Goal: Task Accomplishment & Management: Manage account settings

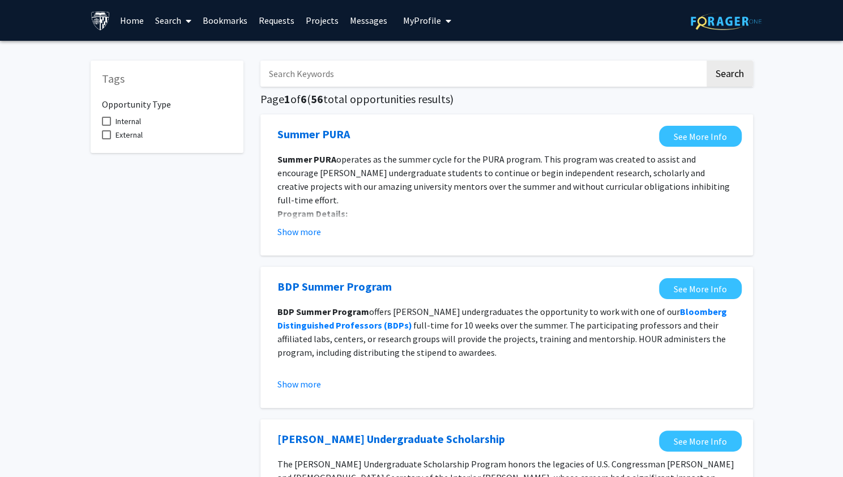
click at [386, 75] on input "Search Keywords" at bounding box center [483, 74] width 445 height 26
type input "public health"
click at [707, 61] on button "Search" at bounding box center [730, 74] width 46 height 26
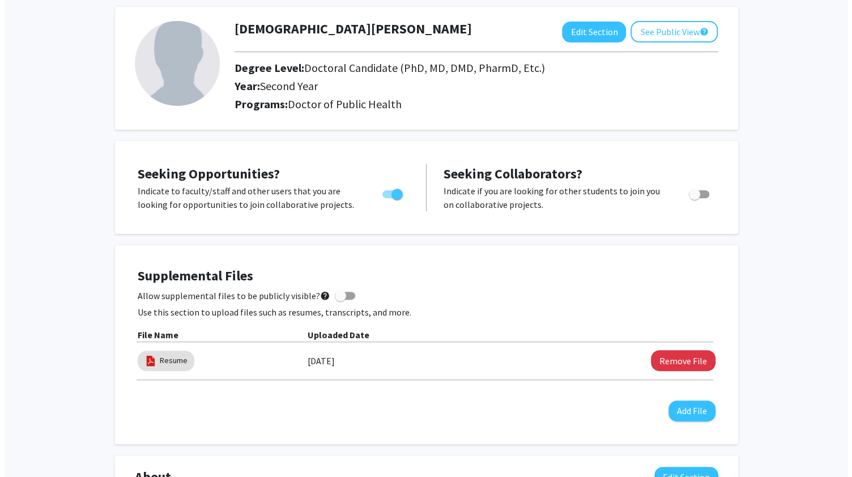
scroll to position [55, 0]
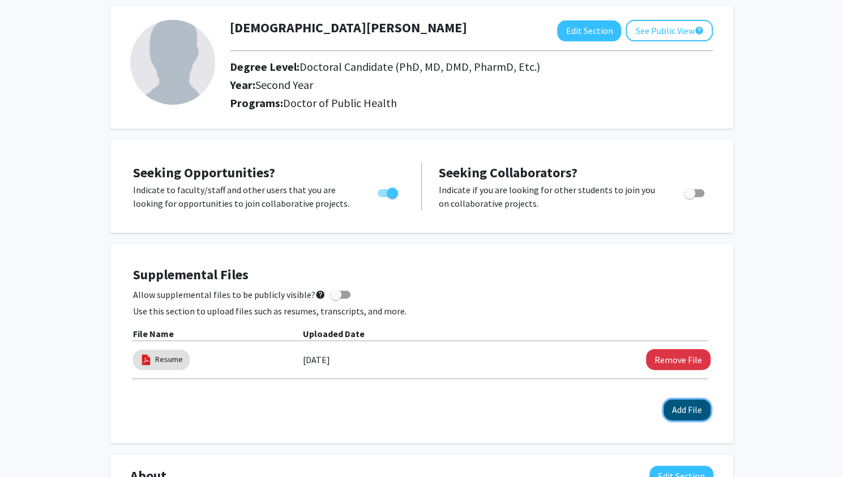
click at [677, 410] on button "Add File" at bounding box center [687, 409] width 47 height 21
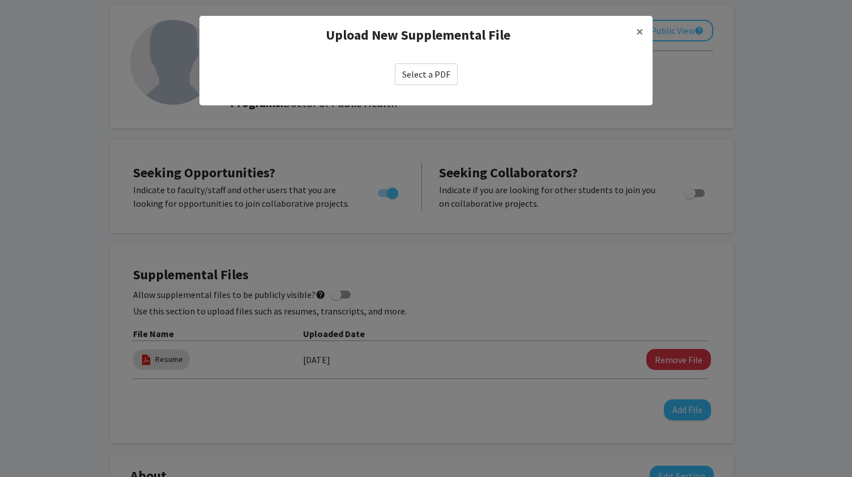
click at [409, 76] on label "Select a PDF" at bounding box center [426, 74] width 63 height 22
click at [0, 0] on input "Select a PDF" at bounding box center [0, 0] width 0 height 0
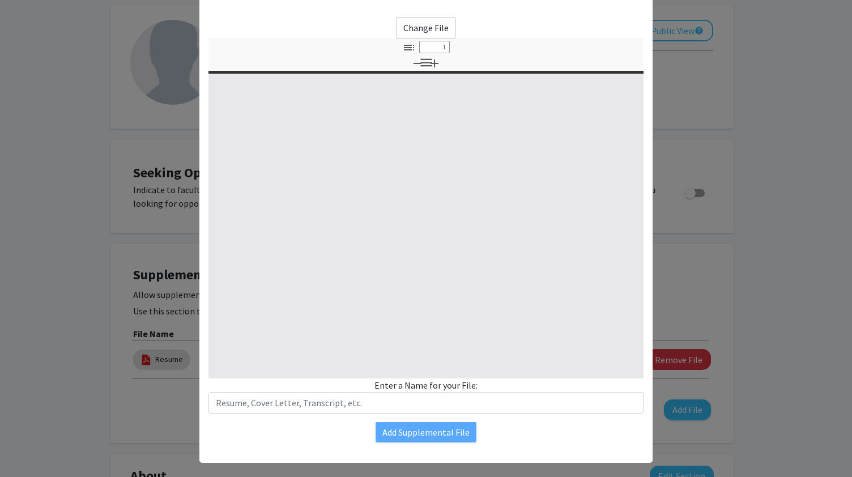
scroll to position [53, 0]
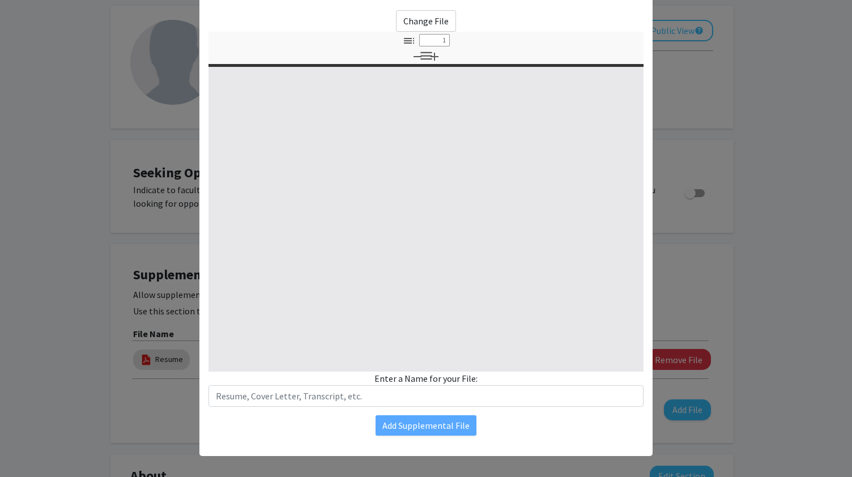
type input "0"
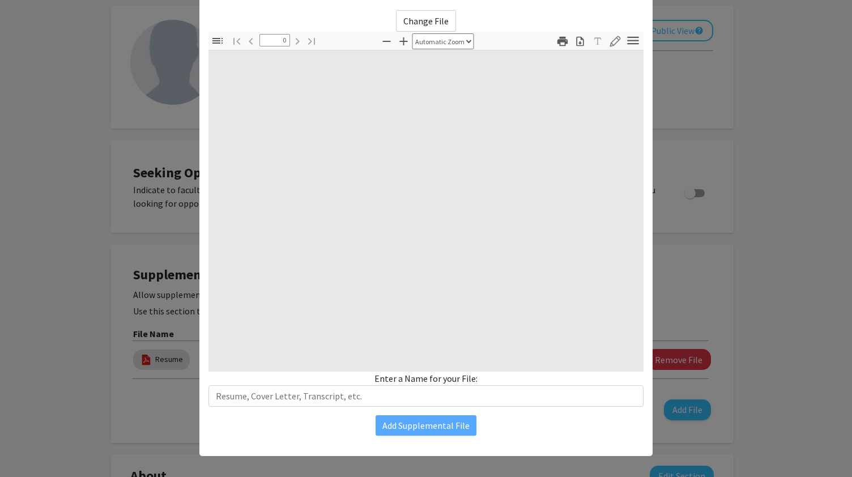
select select "custom"
type input "1"
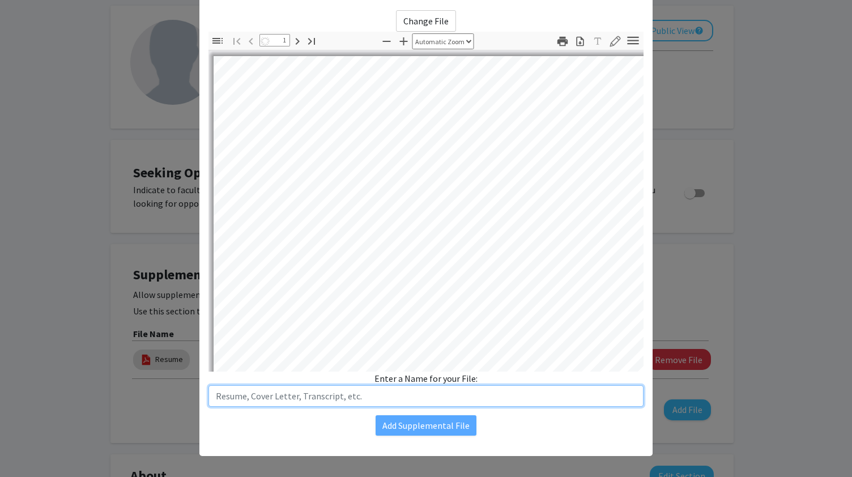
click at [416, 398] on input "text" at bounding box center [425, 396] width 435 height 22
select select "auto"
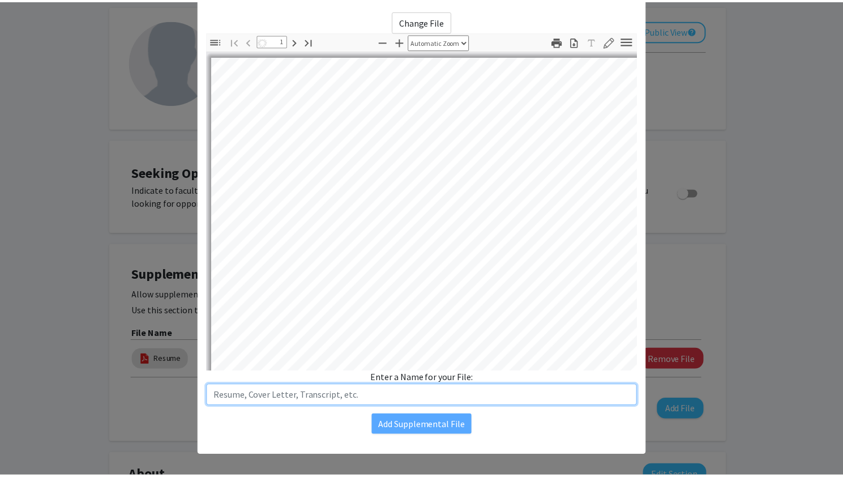
scroll to position [0, 0]
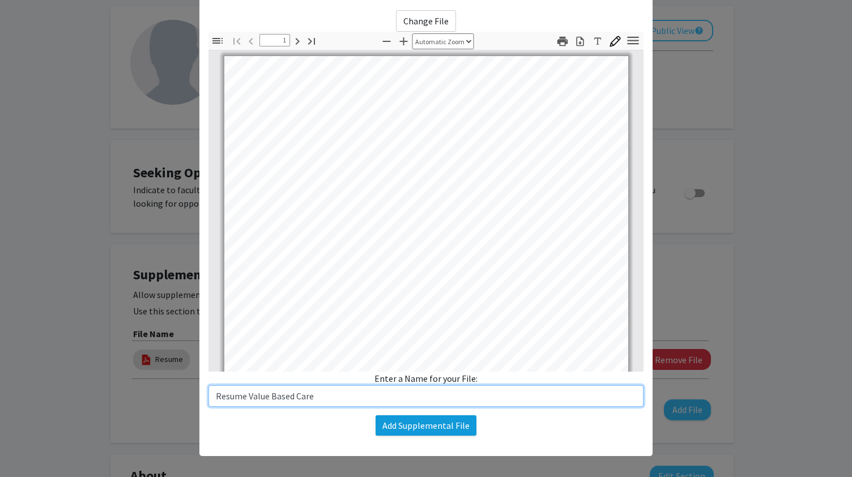
type input "Resume Value Based Care"
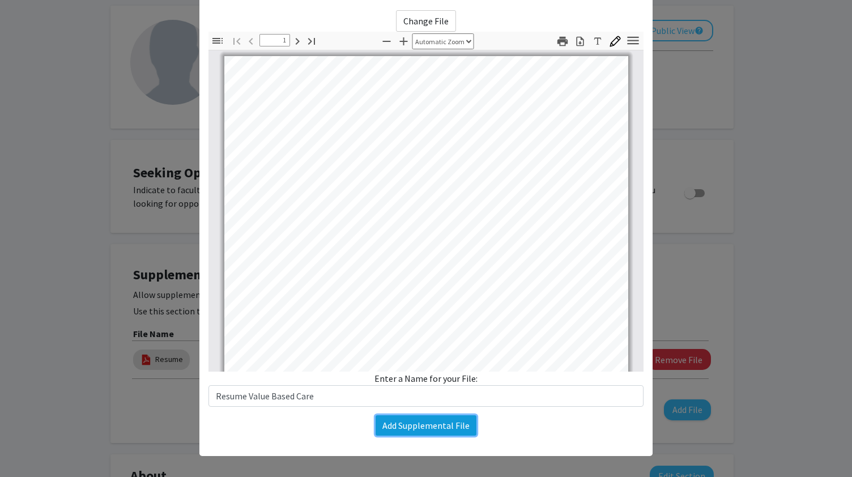
click at [402, 422] on button "Add Supplemental File" at bounding box center [426, 425] width 101 height 20
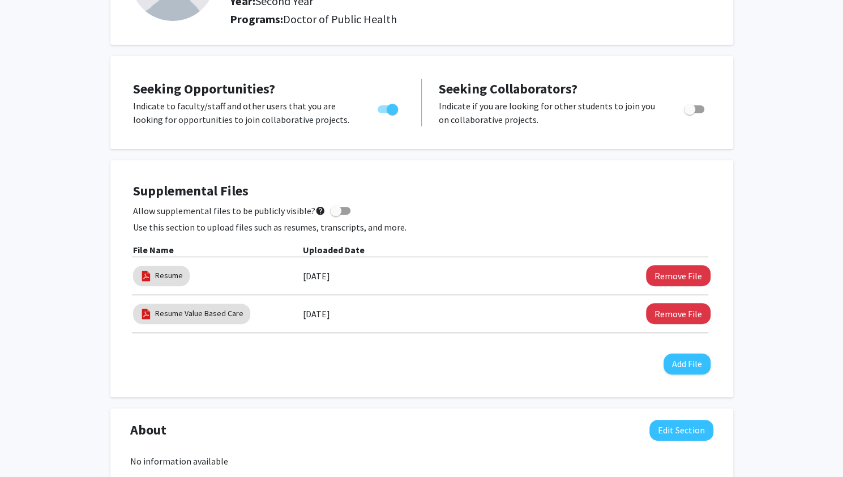
scroll to position [146, 0]
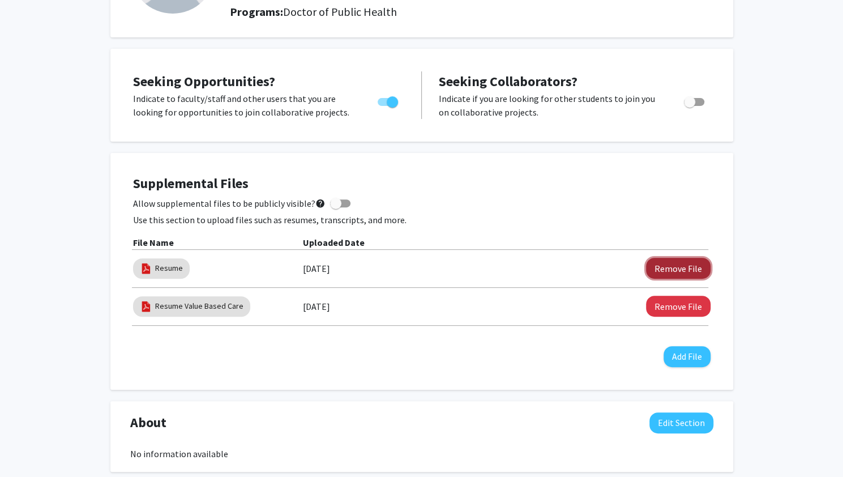
click at [679, 268] on button "Remove File" at bounding box center [678, 268] width 65 height 21
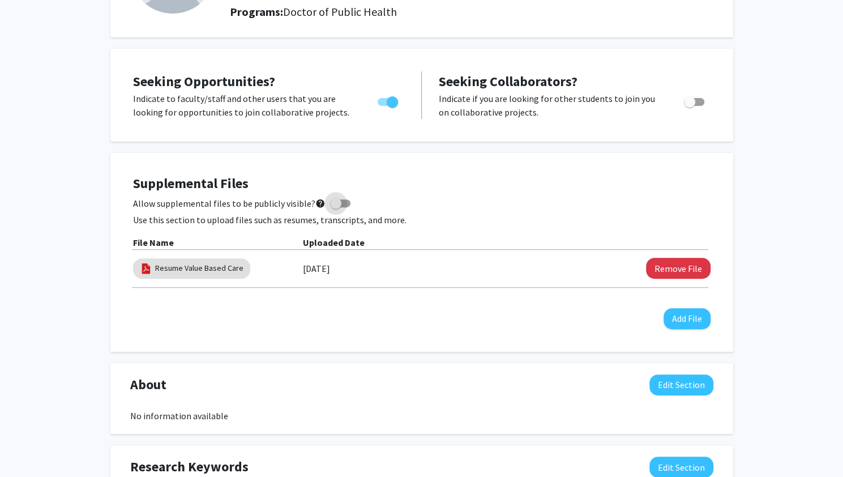
click at [332, 204] on span at bounding box center [335, 203] width 11 height 11
click at [335, 207] on input "Allow supplemental files to be publicly visible? help" at bounding box center [335, 207] width 1 height 1
checkbox input "true"
click at [698, 107] on label "Toggle" at bounding box center [692, 102] width 25 height 14
click at [690, 106] on input "Would you like to receive other student requests to work with you?" at bounding box center [689, 106] width 1 height 1
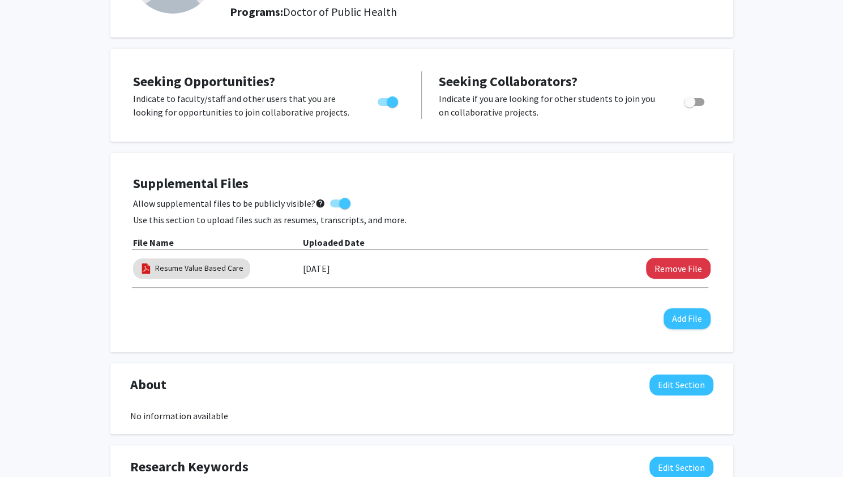
checkbox input "true"
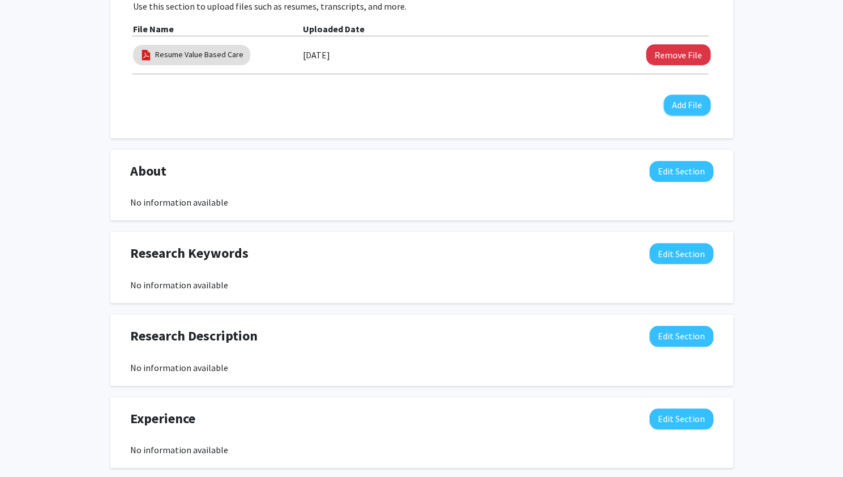
scroll to position [360, 0]
click at [695, 251] on button "Edit Section" at bounding box center [682, 252] width 64 height 21
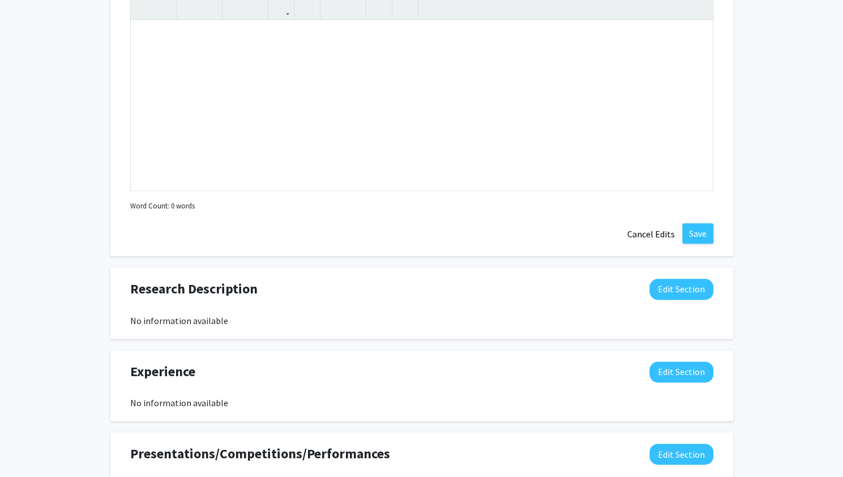
scroll to position [543, 0]
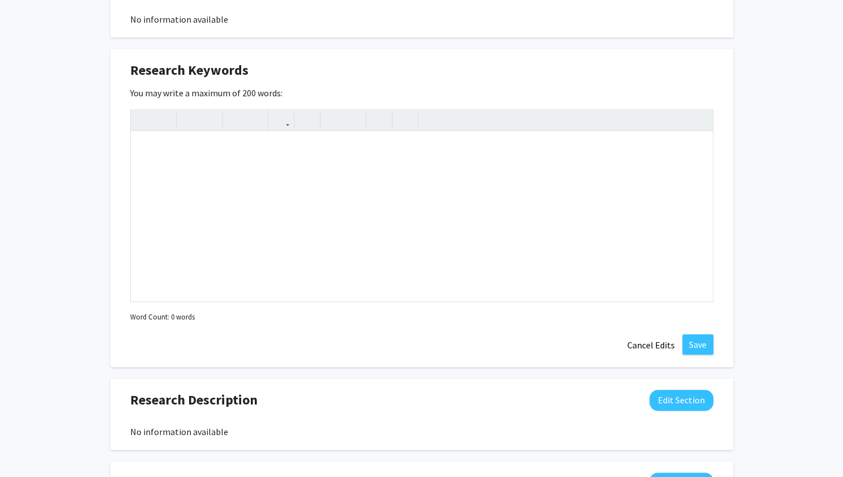
click at [214, 69] on span "Research Keywords" at bounding box center [189, 70] width 118 height 20
copy div "Research Keywords Edit Section"
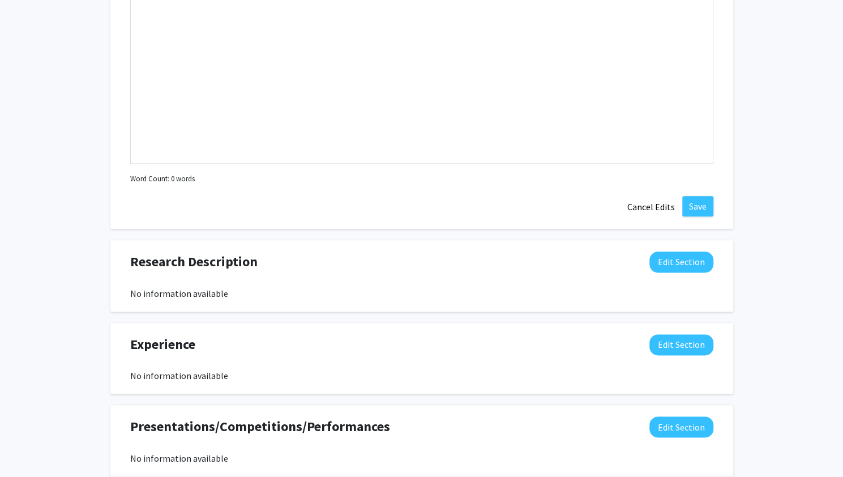
scroll to position [681, 0]
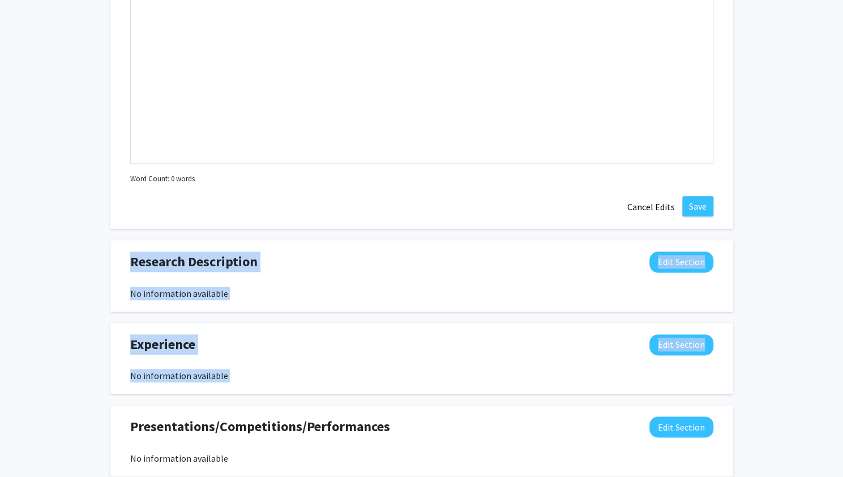
drag, startPoint x: 389, startPoint y: 425, endPoint x: 120, endPoint y: 243, distance: 324.5
click at [120, 243] on div "Seeking Opportunities? Indicate to faculty/staff and other users that you are l…" at bounding box center [421, 83] width 623 height 1138
copy div "Research Description Edit Section No information available You may write a maxi…"
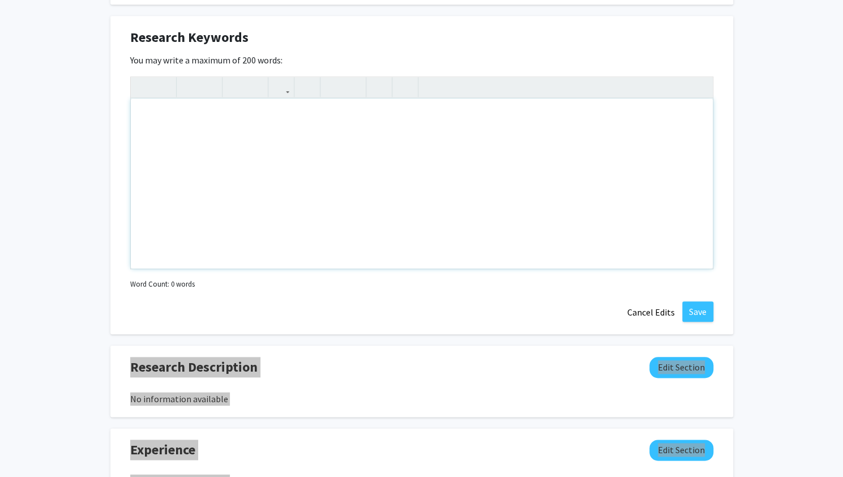
scroll to position [561, 0]
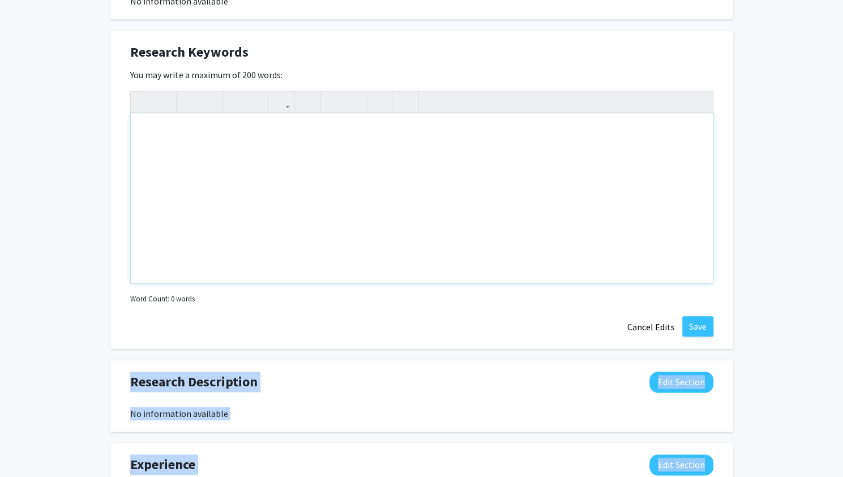
click at [493, 158] on div "Note to users with screen readers: Please deactivate our accessibility plugin f…" at bounding box center [422, 198] width 582 height 170
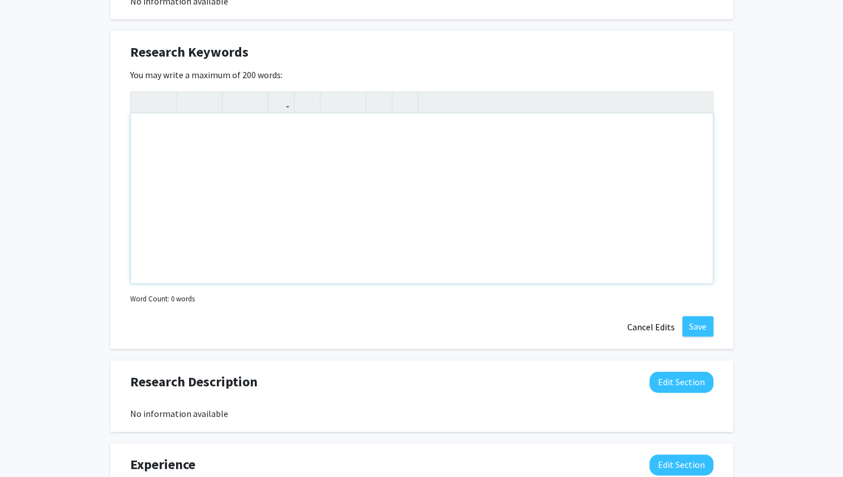
paste div "Note to users with screen readers: Please deactivate our accessibility plugin f…"
type textarea "<p>Medicare policy; Medicaid policy; Value-based care; Payment reform; Primary …"
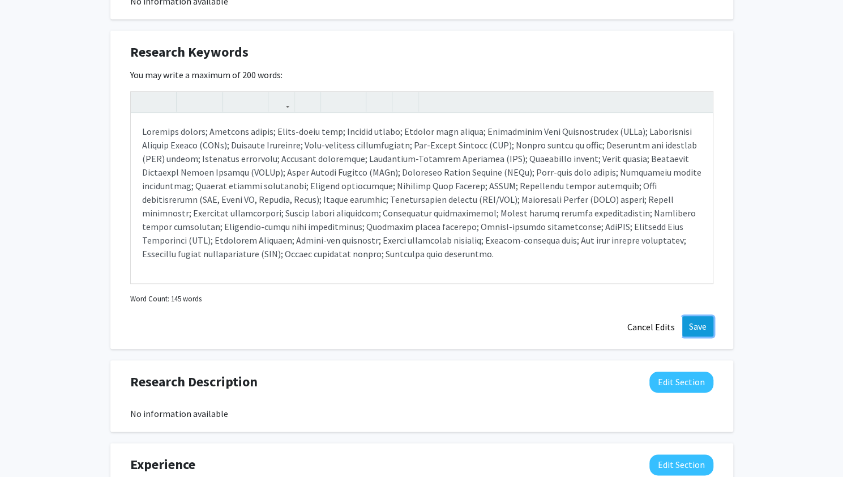
click at [694, 332] on button "Save" at bounding box center [697, 326] width 31 height 20
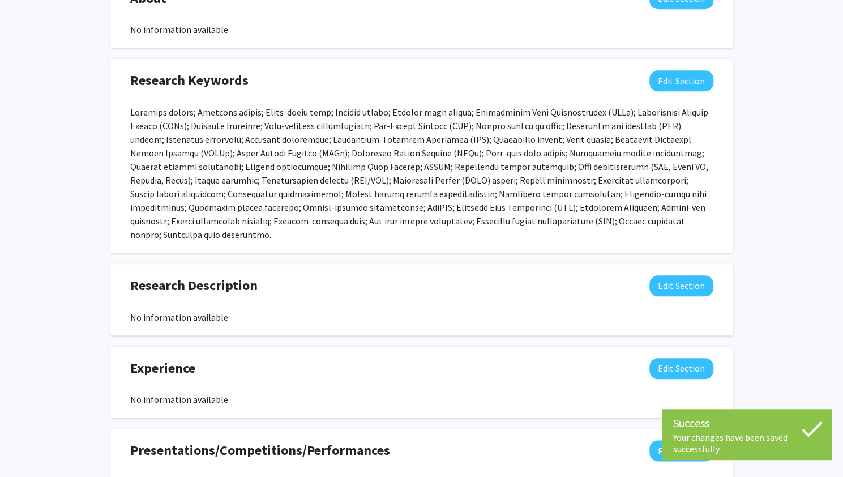
scroll to position [532, 0]
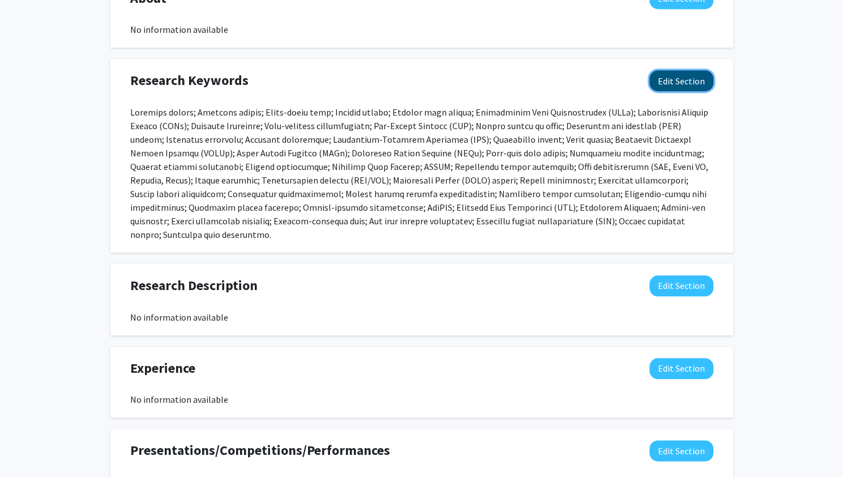
click at [691, 75] on button "Edit Section" at bounding box center [682, 80] width 64 height 21
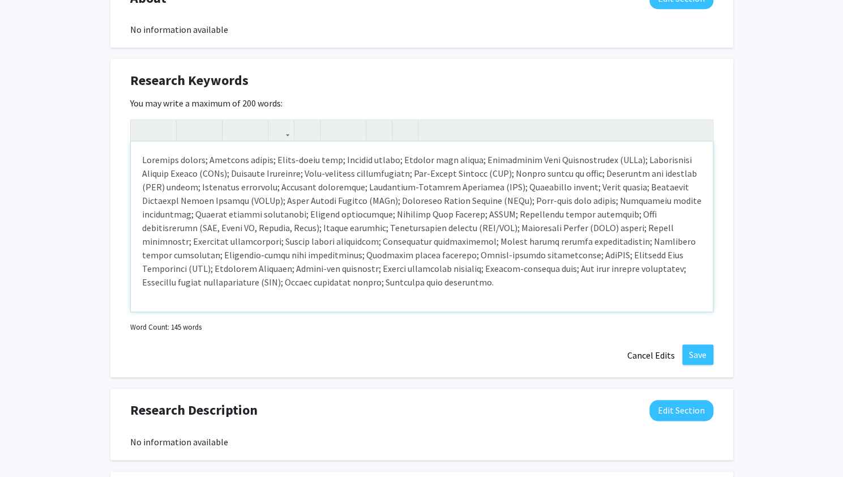
click at [518, 158] on p "Note to users with screen readers: Please deactivate our accessibility plugin f…" at bounding box center [422, 221] width 560 height 136
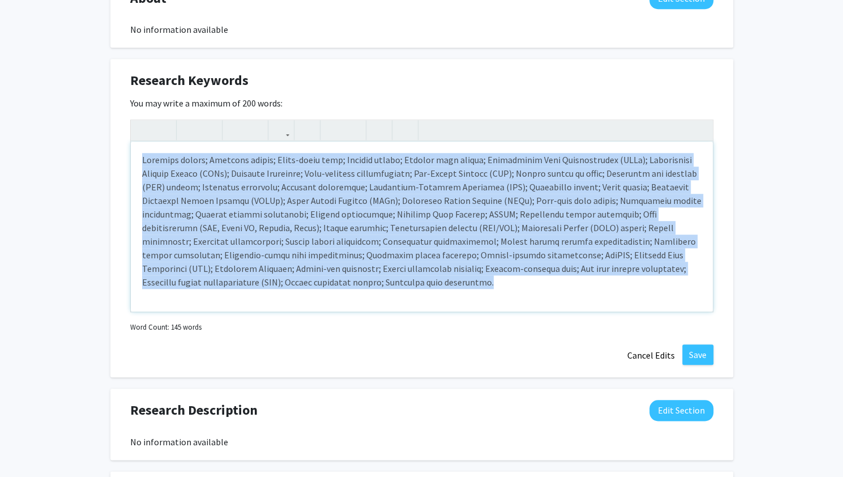
click at [518, 158] on p "Note to users with screen readers: Please deactivate our accessibility plugin f…" at bounding box center [422, 221] width 560 height 136
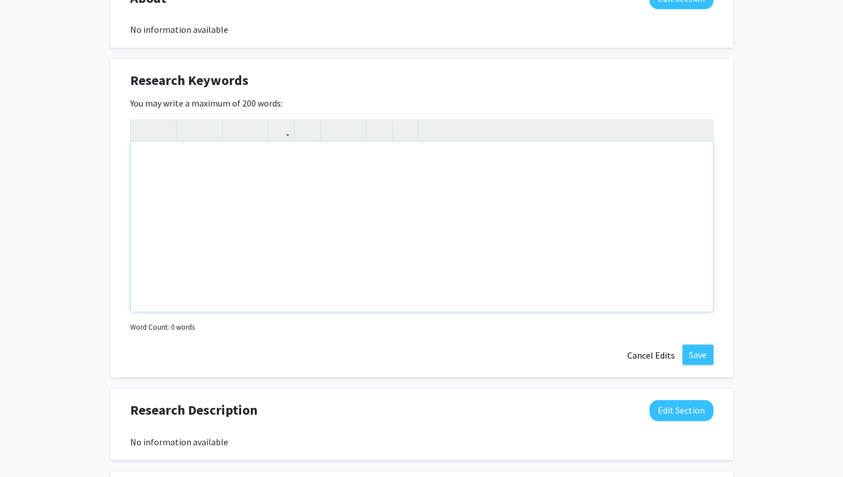
type textarea "<p>Medicare policy; Medicaid policy; Value-based care; Payment reform; Primary …"
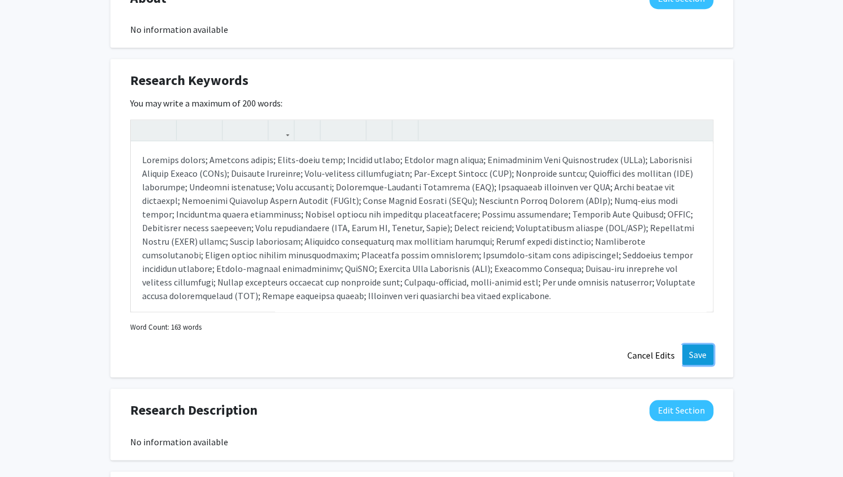
click at [692, 354] on button "Save" at bounding box center [697, 354] width 31 height 20
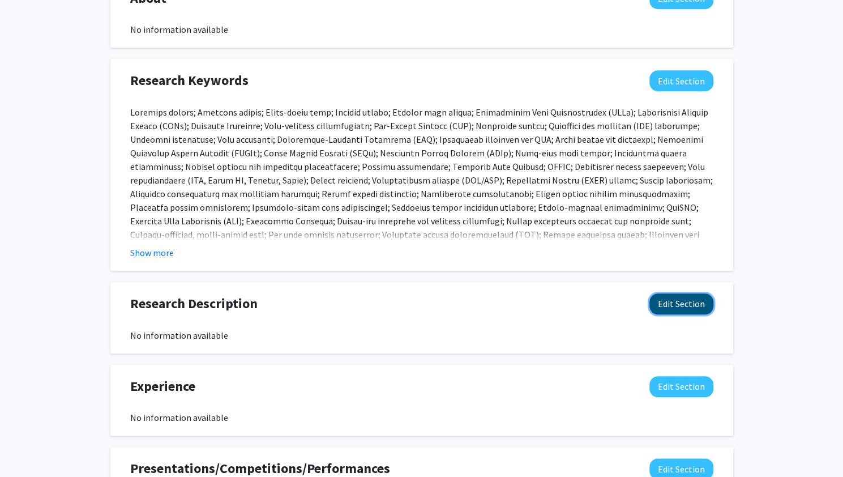
click at [657, 305] on button "Edit Section" at bounding box center [682, 303] width 64 height 21
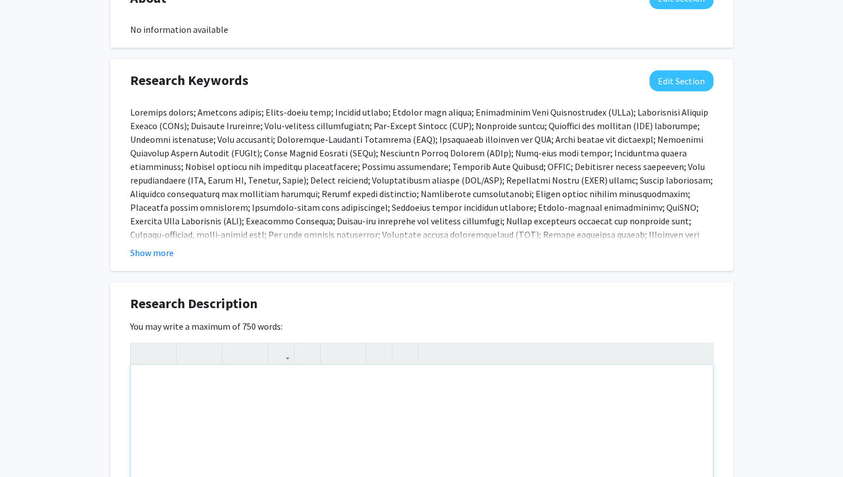
click at [386, 382] on div "Note to users with screen readers: Please deactivate our accessibility plugin f…" at bounding box center [422, 450] width 582 height 170
paste div "Note to users with screen readers: Please deactivate our accessibility plugin f…"
type textarea "<p>My research focuses on bridging federal payment policy, delivery system refo…"
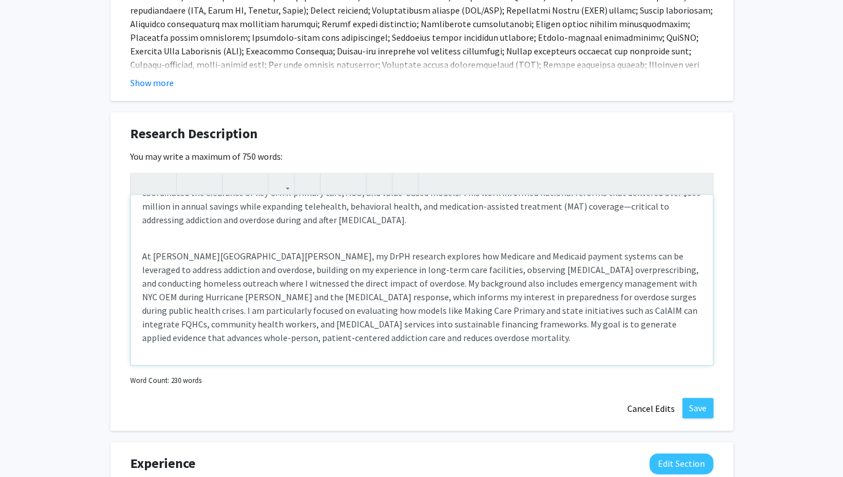
scroll to position [702, 0]
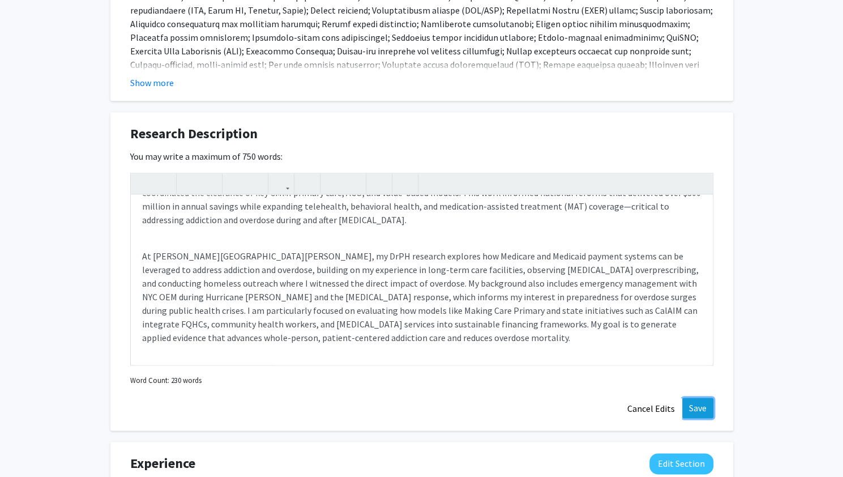
click at [688, 406] on button "Save" at bounding box center [697, 408] width 31 height 20
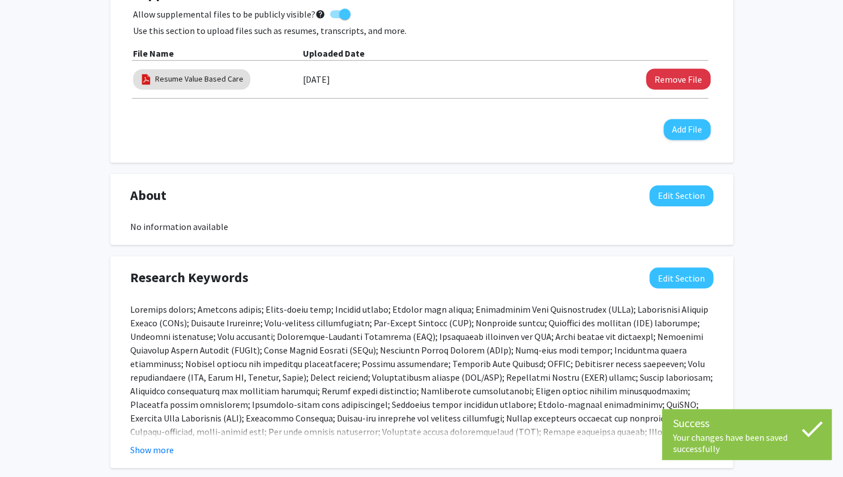
scroll to position [331, 0]
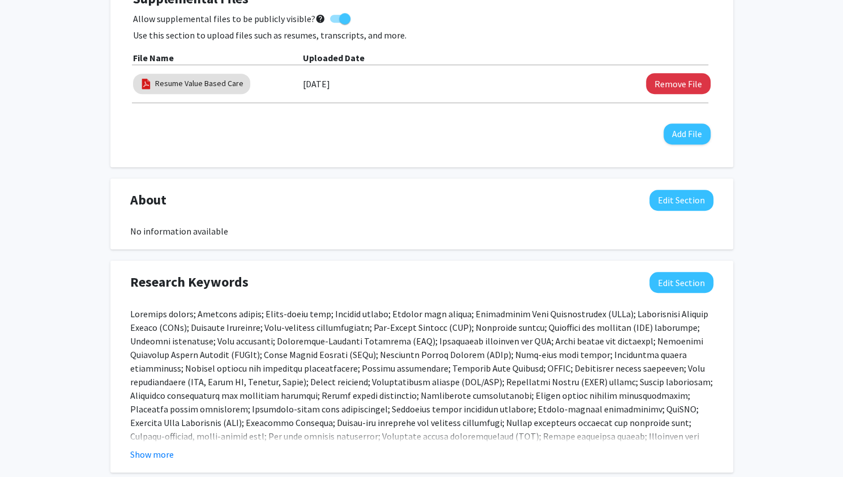
click at [144, 203] on span "About" at bounding box center [148, 200] width 36 height 20
copy span "About"
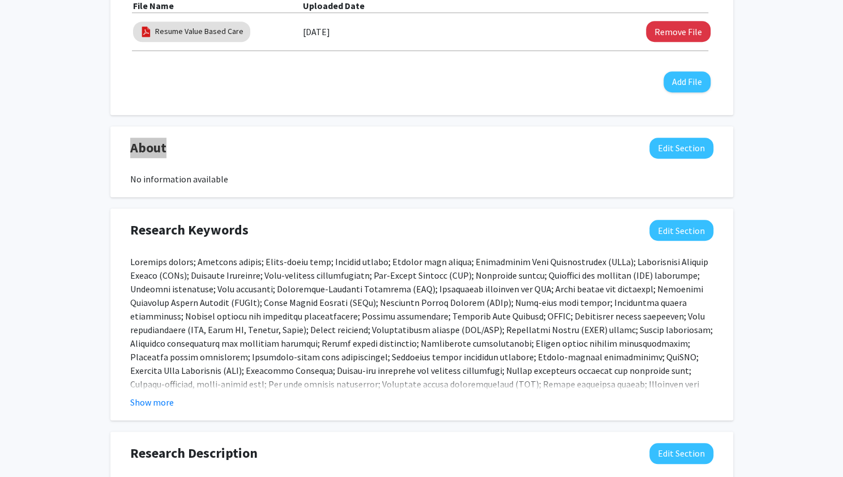
scroll to position [382, 0]
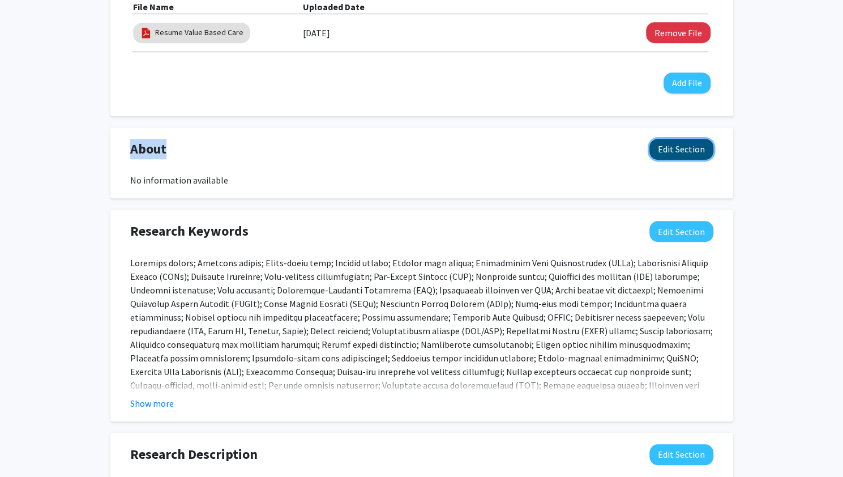
click at [681, 155] on button "Edit Section" at bounding box center [682, 149] width 64 height 21
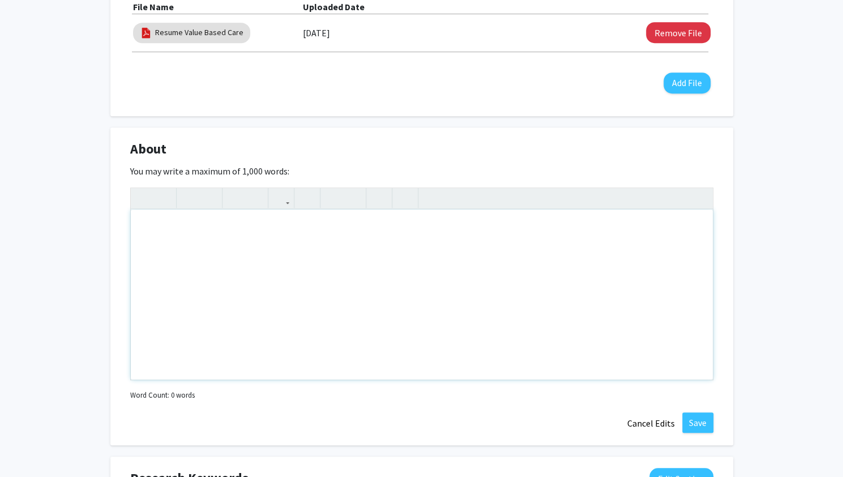
click at [321, 224] on div "Note to users with screen readers: Please deactivate our accessibility plugin f…" at bounding box center [422, 295] width 582 height 170
paste div "Note to users with screen readers: Please deactivate our accessibility plugin f…"
type textarea "<p>Christian Laurence-Diaz is a DrPH candidate at Johns Hopkins Bloomberg Schoo…"
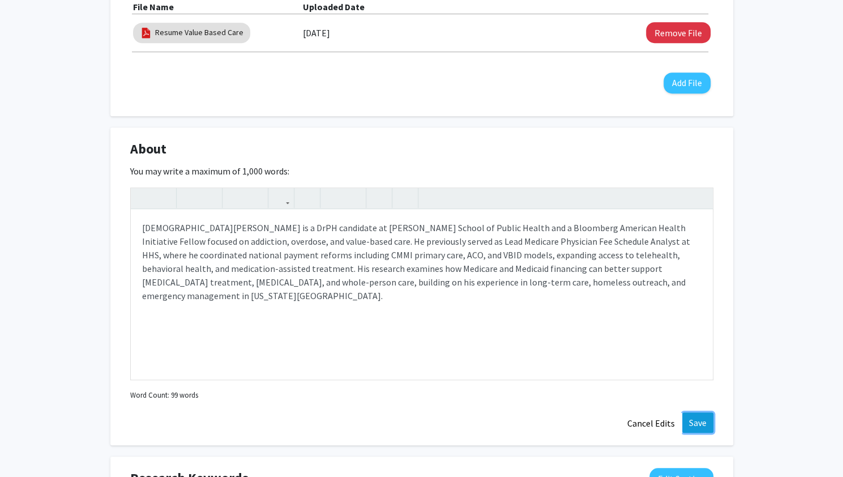
click at [699, 425] on button "Save" at bounding box center [697, 422] width 31 height 20
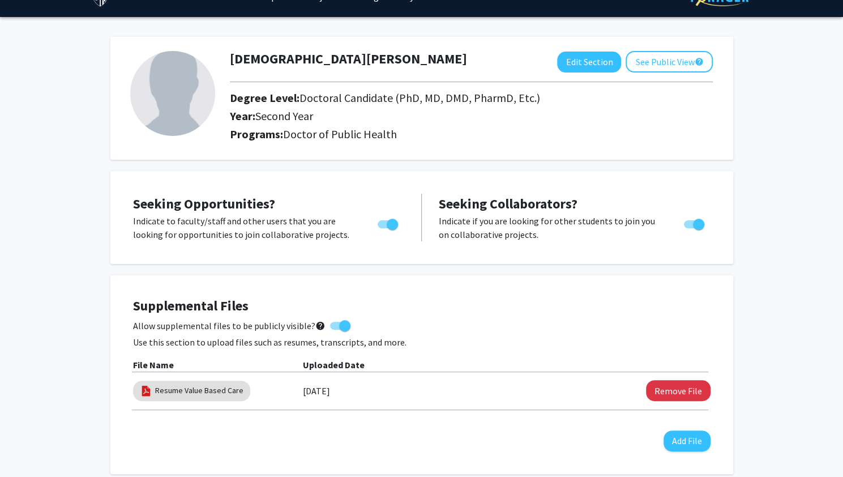
scroll to position [0, 0]
